Goal: Task Accomplishment & Management: Use online tool/utility

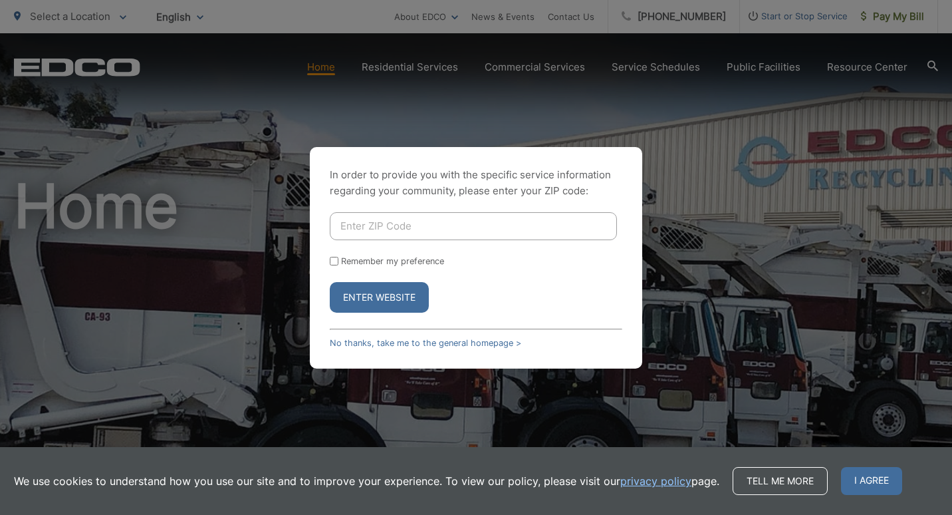
click at [366, 223] on input "Enter ZIP Code" at bounding box center [473, 226] width 287 height 28
type input "92078"
click at [336, 261] on input "Remember my preference" at bounding box center [334, 261] width 9 height 9
checkbox input "true"
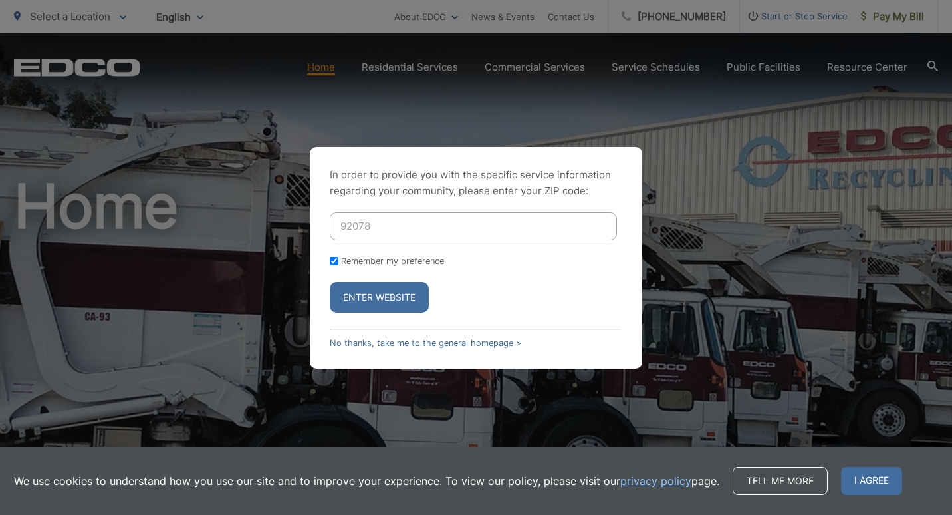
click at [377, 295] on button "Enter Website" at bounding box center [379, 297] width 99 height 31
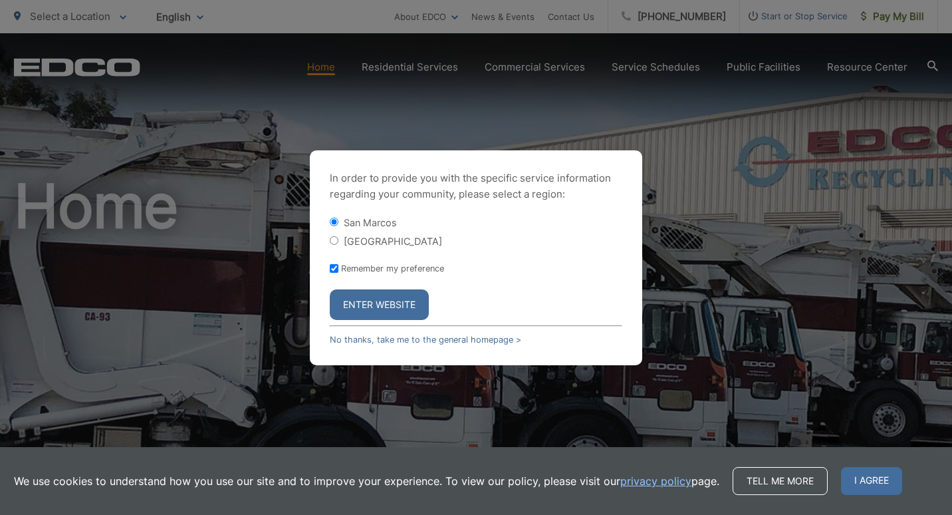
click at [370, 297] on button "Enter Website" at bounding box center [379, 304] width 99 height 31
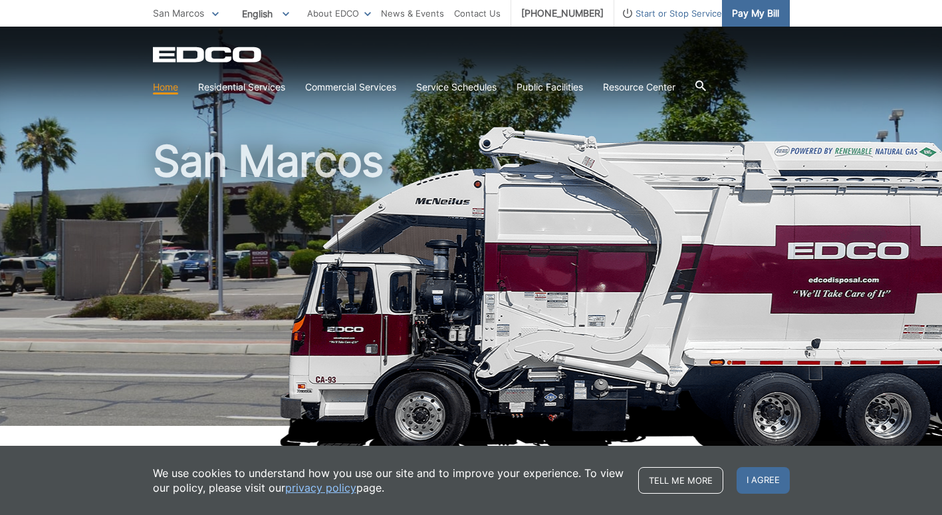
click at [779, 13] on span "Pay My Bill" at bounding box center [755, 13] width 47 height 15
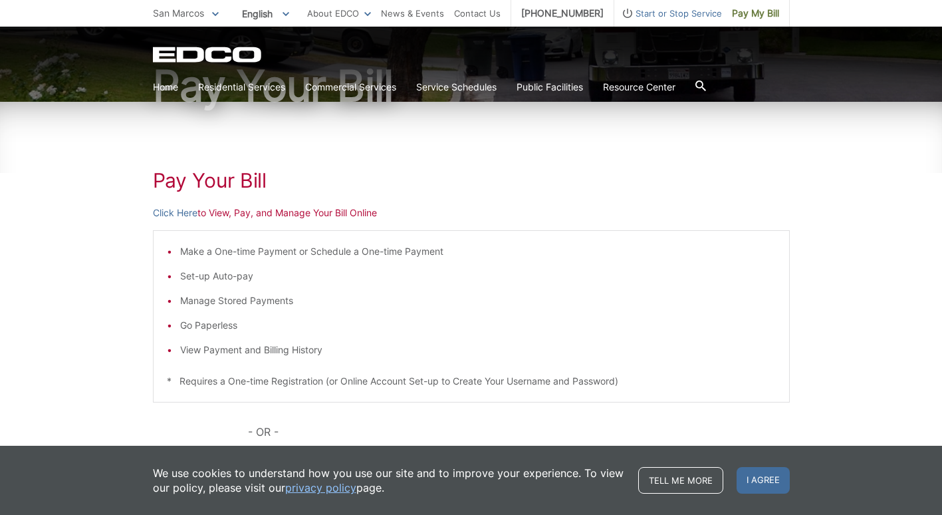
scroll to position [133, 0]
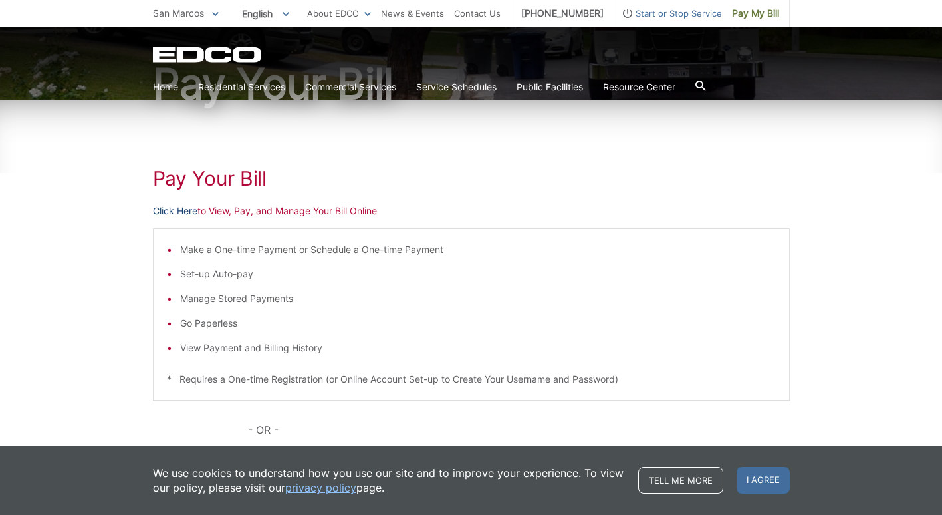
click at [153, 218] on link "Click Here" at bounding box center [175, 210] width 45 height 15
